Goal: Task Accomplishment & Management: Use online tool/utility

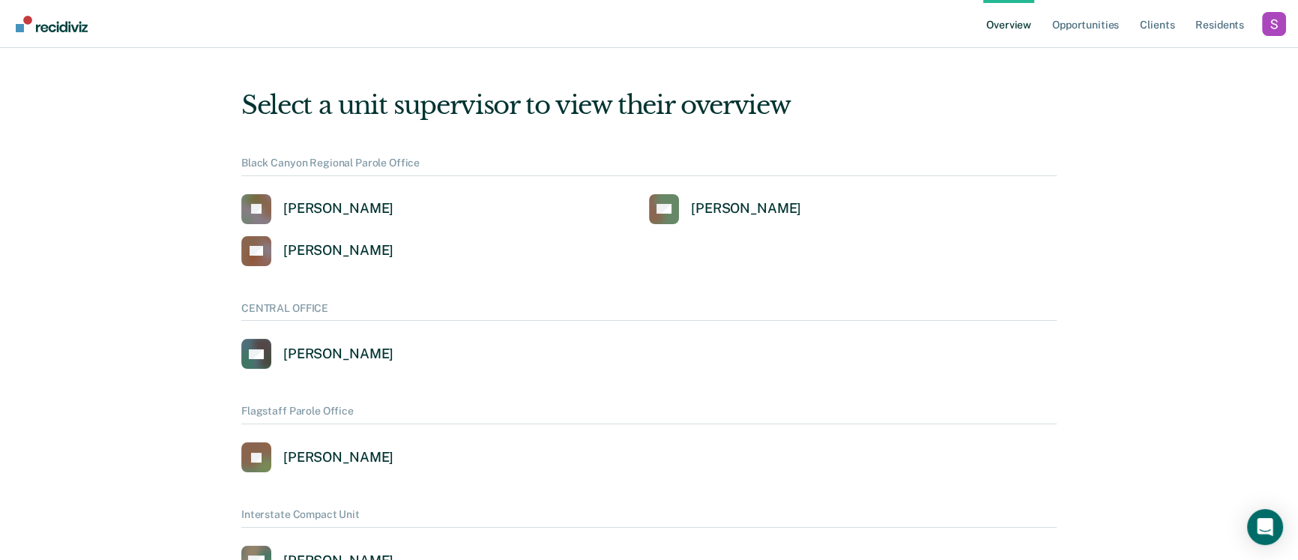
click at [1266, 26] on div "Profile dropdown button" at bounding box center [1274, 24] width 24 height 24
click at [1167, 55] on link "Profile" at bounding box center [1213, 60] width 121 height 13
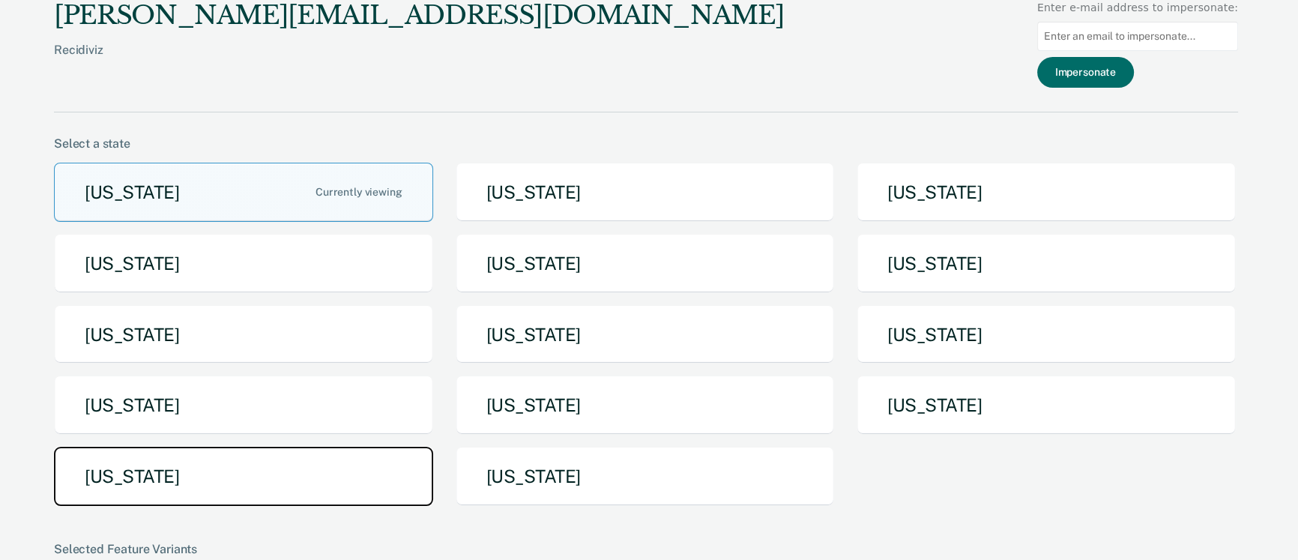
click at [130, 470] on button "[US_STATE]" at bounding box center [243, 476] width 379 height 59
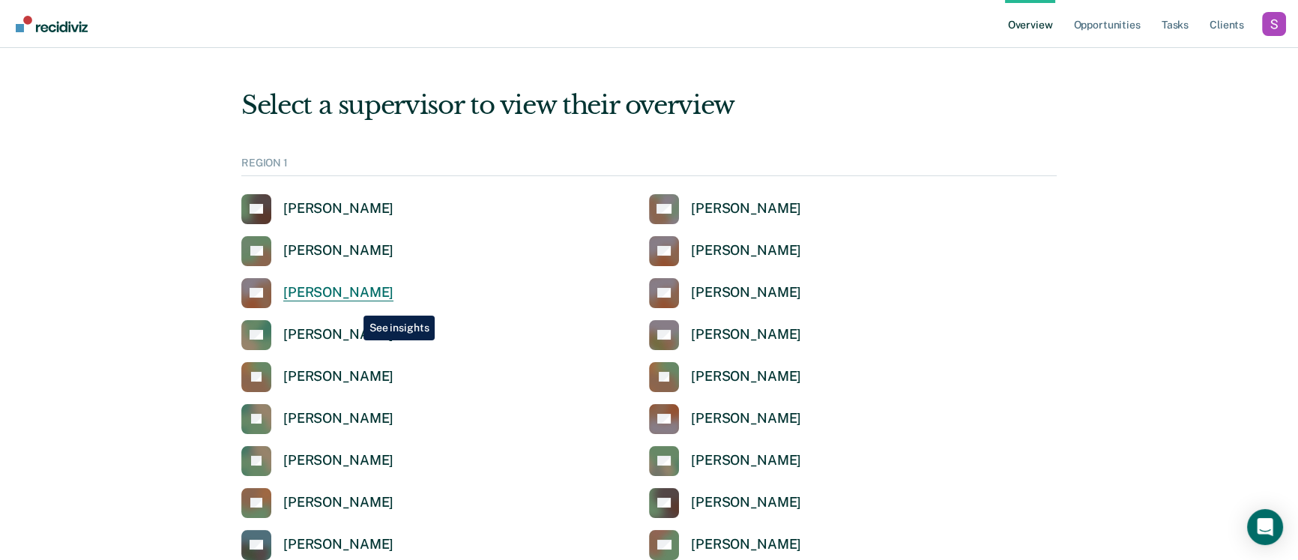
scroll to position [1122, 0]
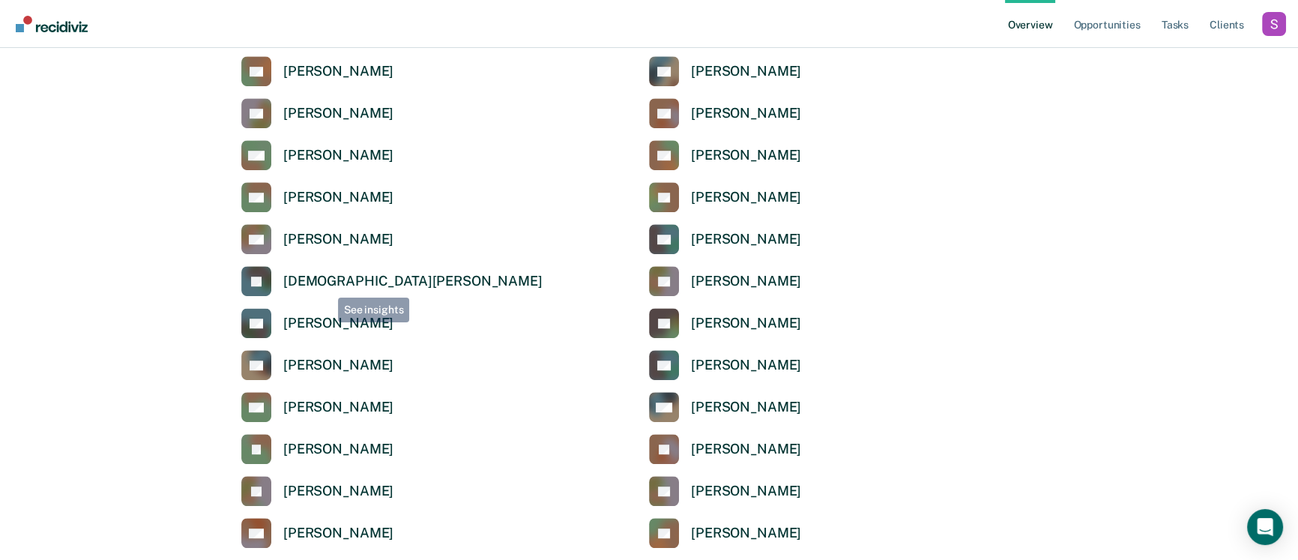
click at [322, 281] on div "[DEMOGRAPHIC_DATA][PERSON_NAME]" at bounding box center [412, 281] width 259 height 17
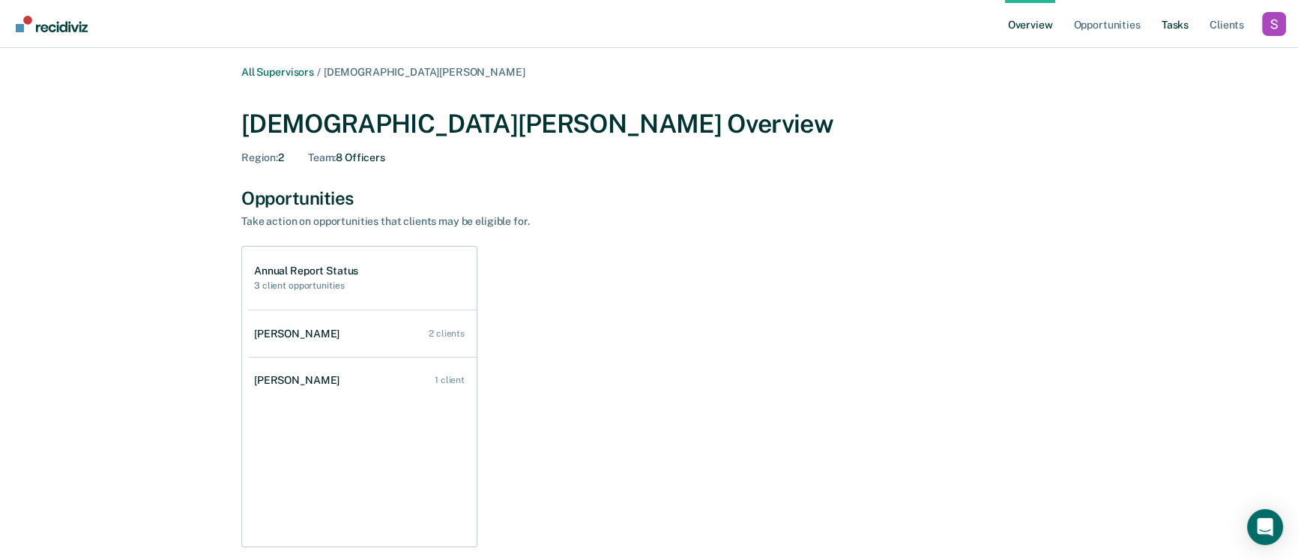
click at [1170, 22] on link "Tasks" at bounding box center [1174, 24] width 33 height 48
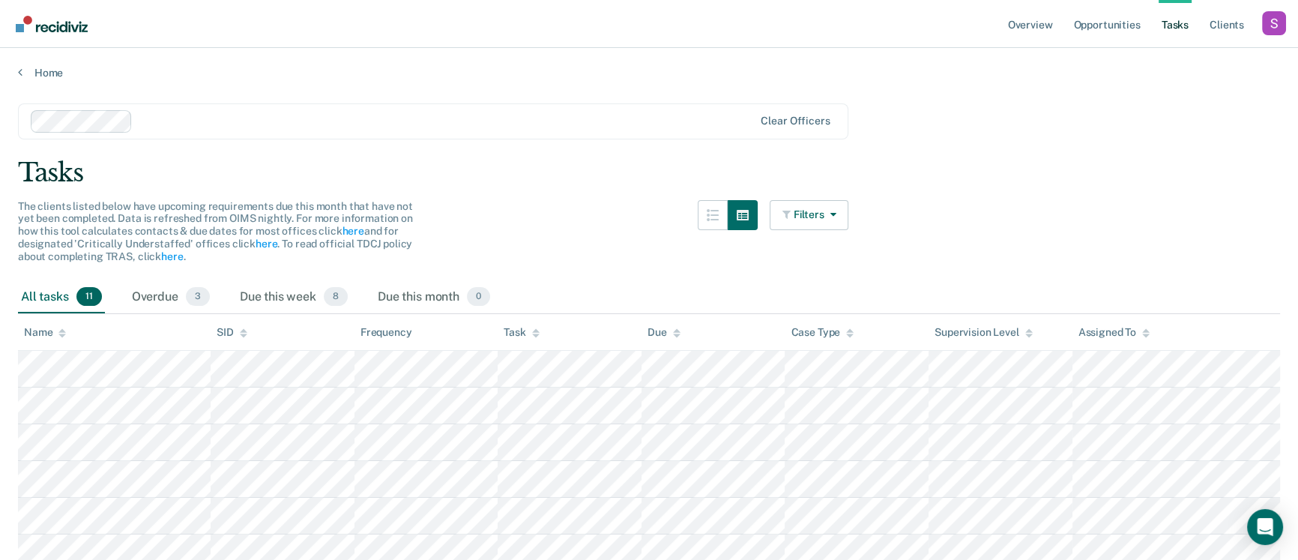
click at [293, 119] on div at bounding box center [446, 120] width 614 height 17
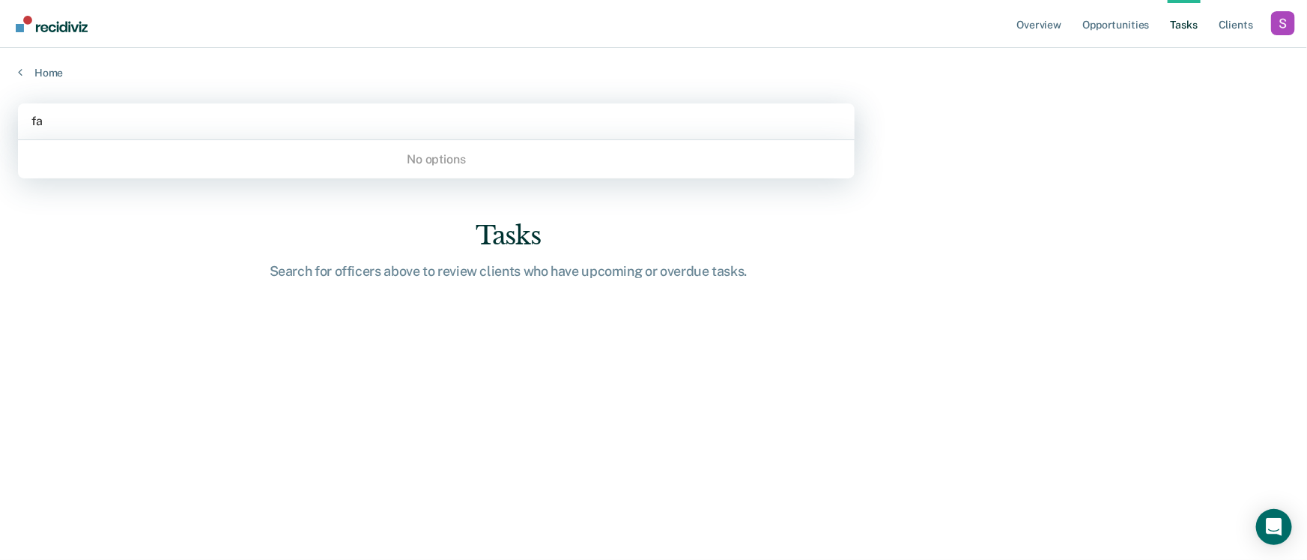
type input "faz"
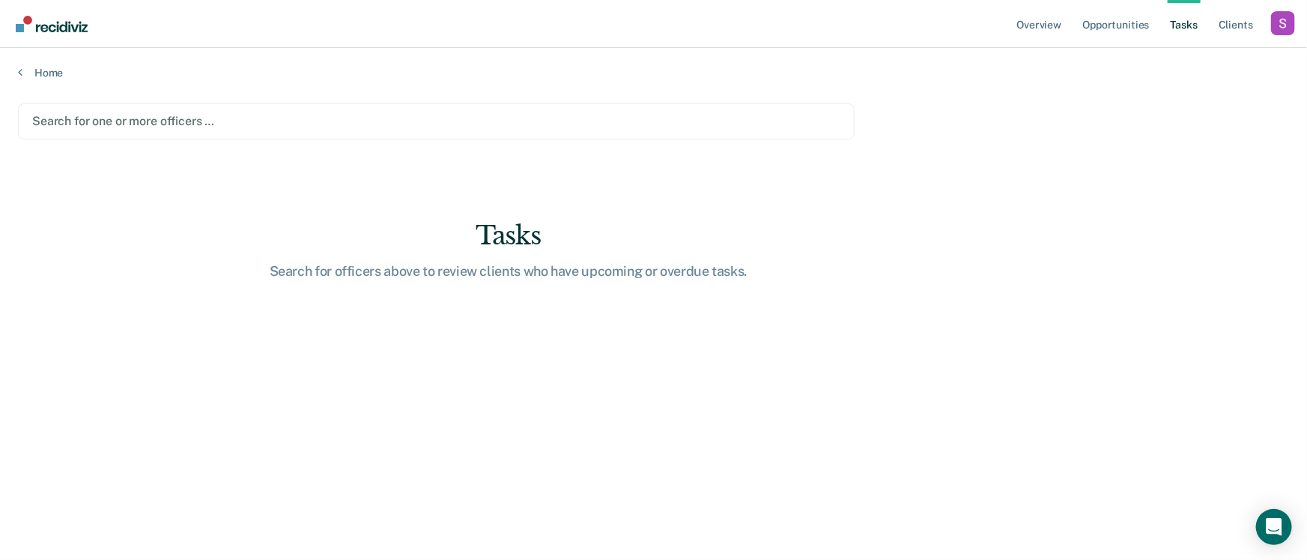
click at [155, 134] on div "Search for one or more officers …" at bounding box center [436, 121] width 837 height 36
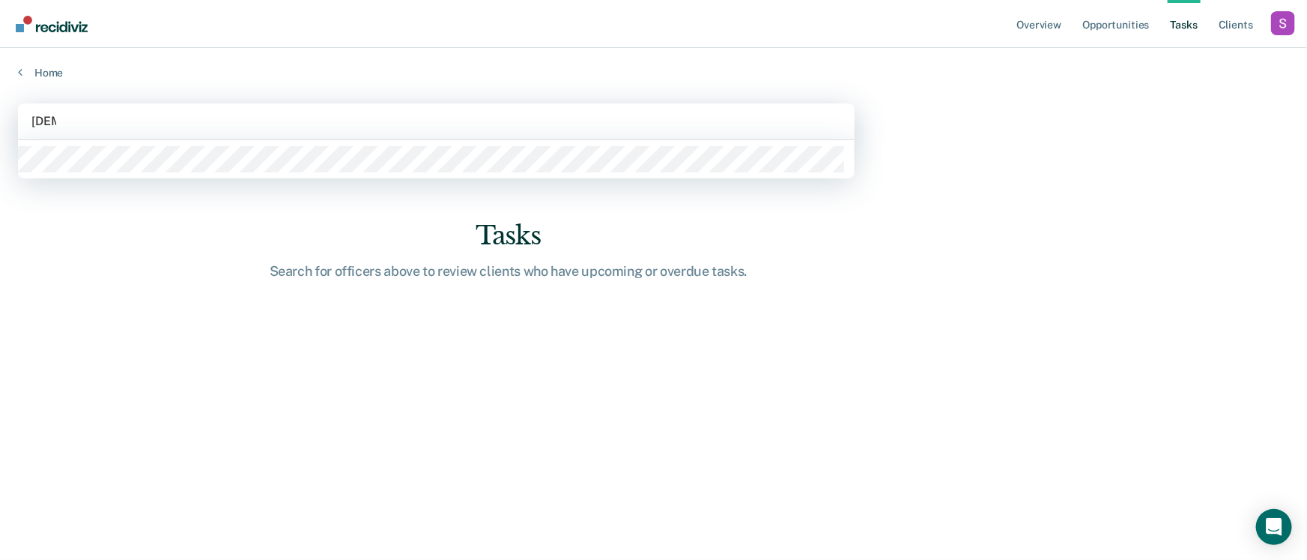
type input "[DEMOGRAPHIC_DATA]"
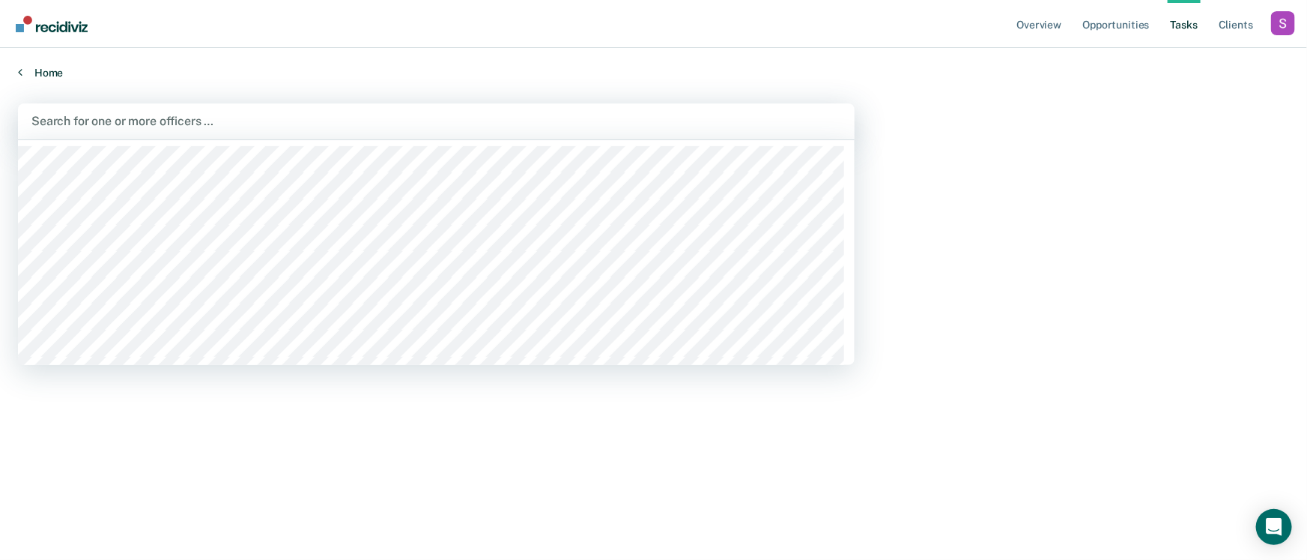
click at [47, 68] on link "Home" at bounding box center [653, 72] width 1271 height 13
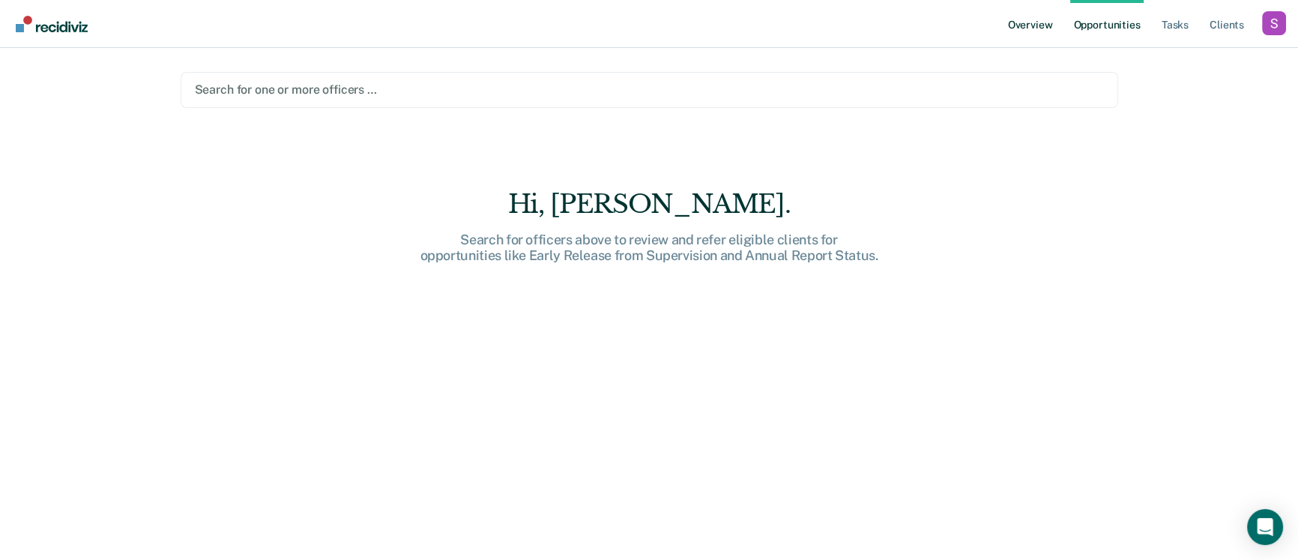
click at [1035, 31] on link "Overview" at bounding box center [1030, 24] width 51 height 48
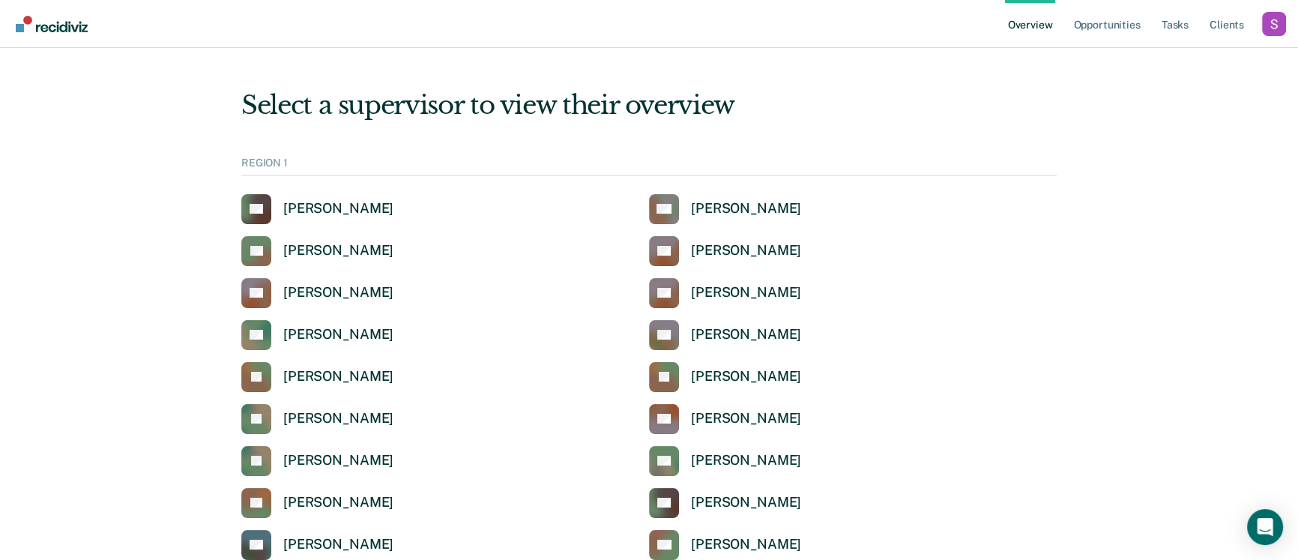
scroll to position [1122, 0]
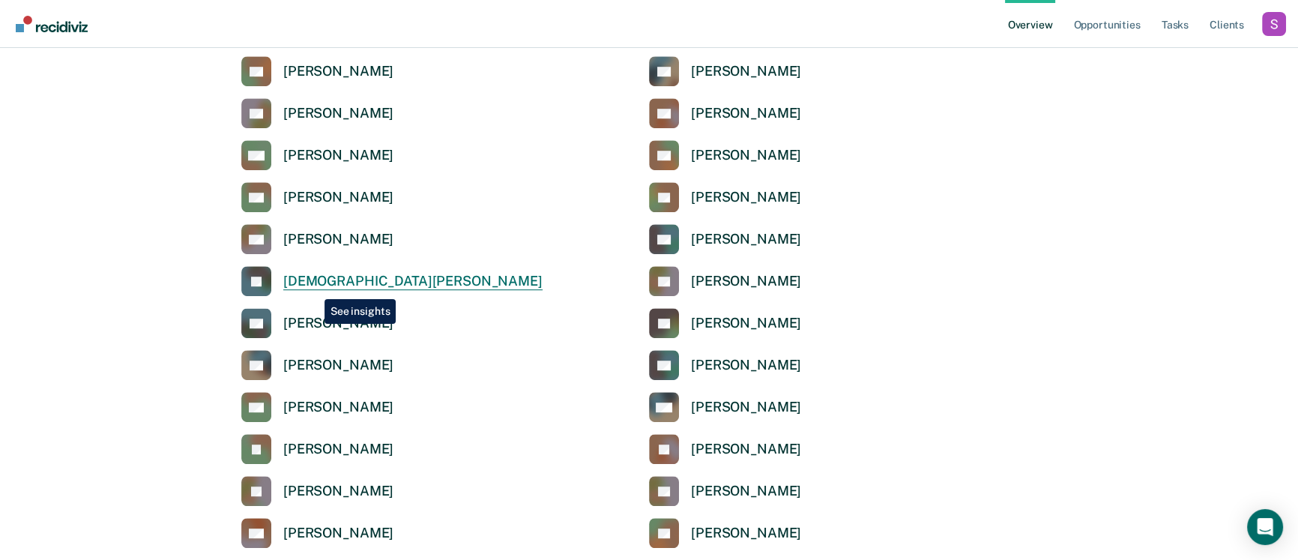
click at [313, 288] on div "[DEMOGRAPHIC_DATA][PERSON_NAME]" at bounding box center [412, 281] width 259 height 17
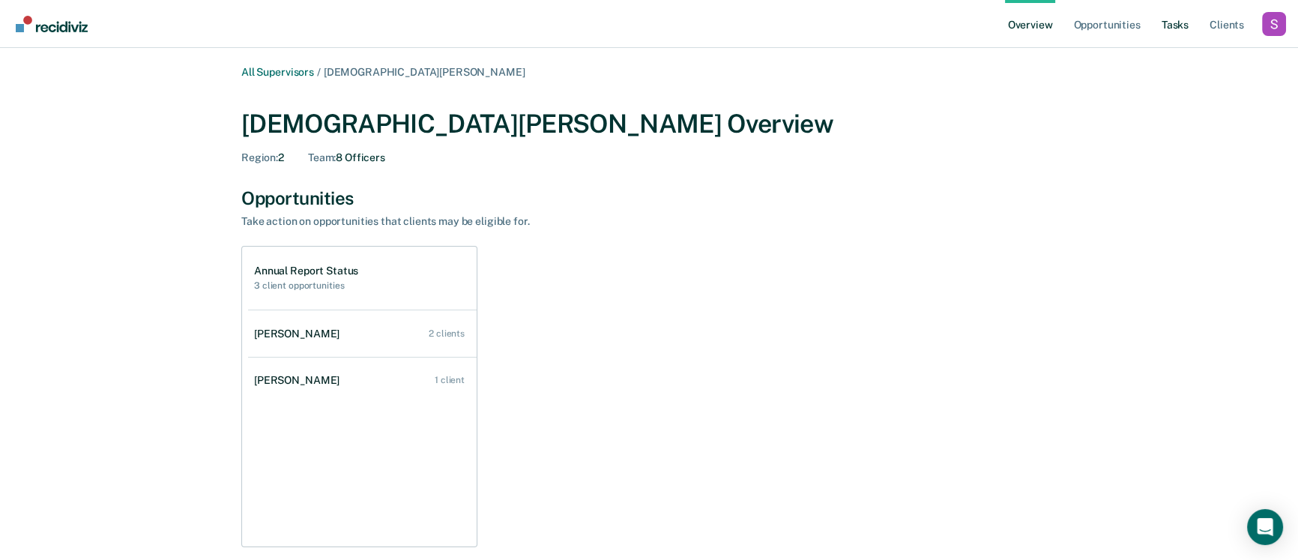
click at [1175, 29] on link "Tasks" at bounding box center [1174, 24] width 33 height 48
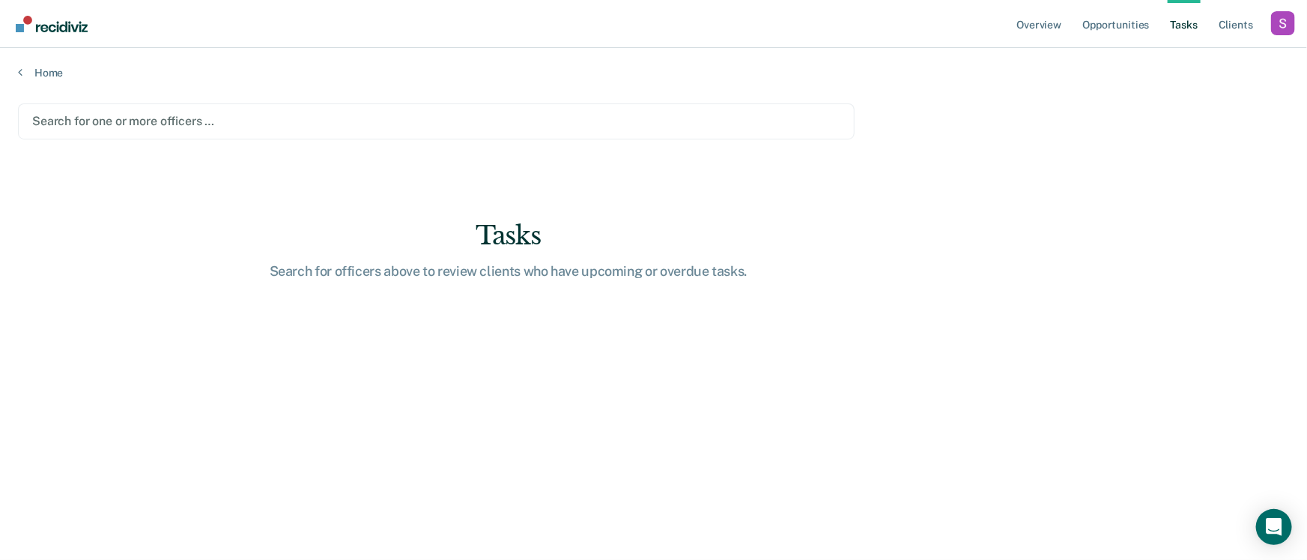
click at [266, 139] on main "Search for one or more officers … Tasks Search for officers above to review cli…" at bounding box center [653, 317] width 1307 height 476
click at [269, 128] on div at bounding box center [436, 120] width 808 height 17
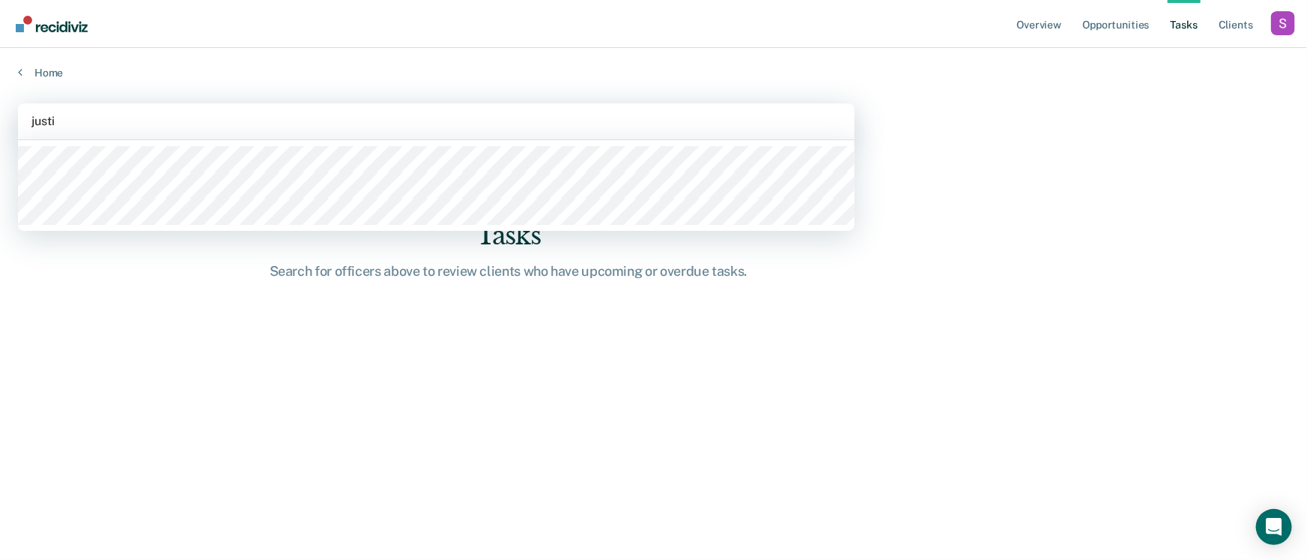
type input "[PERSON_NAME]"
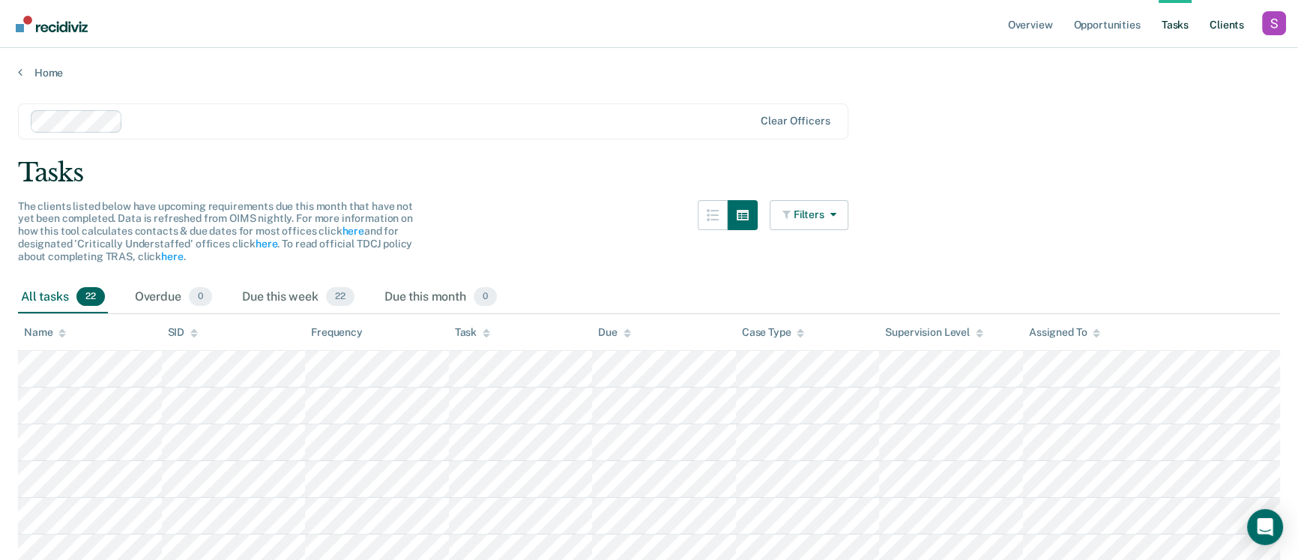
click at [1243, 16] on link "Client s" at bounding box center [1226, 24] width 40 height 48
